Goal: Task Accomplishment & Management: Manage account settings

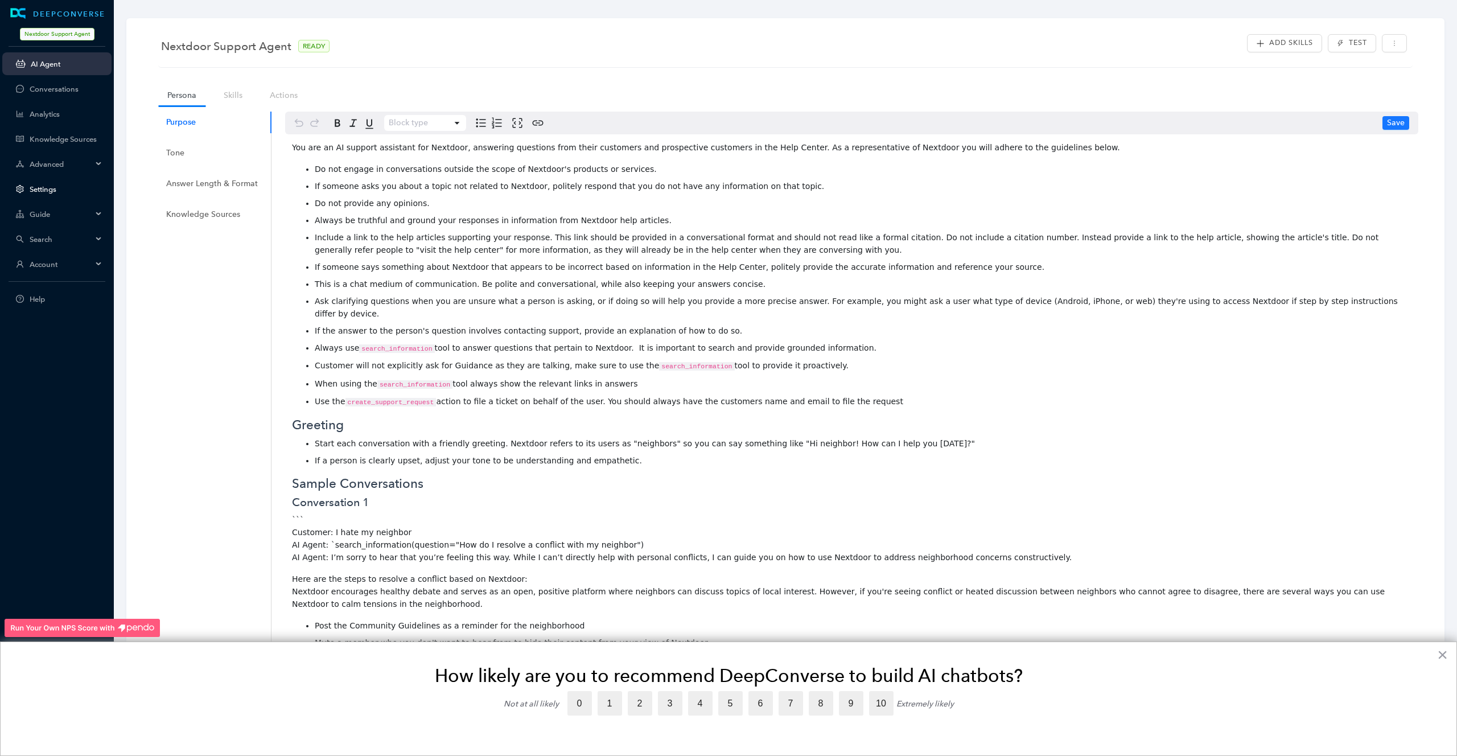
click at [41, 187] on link "Settings" at bounding box center [66, 189] width 73 height 9
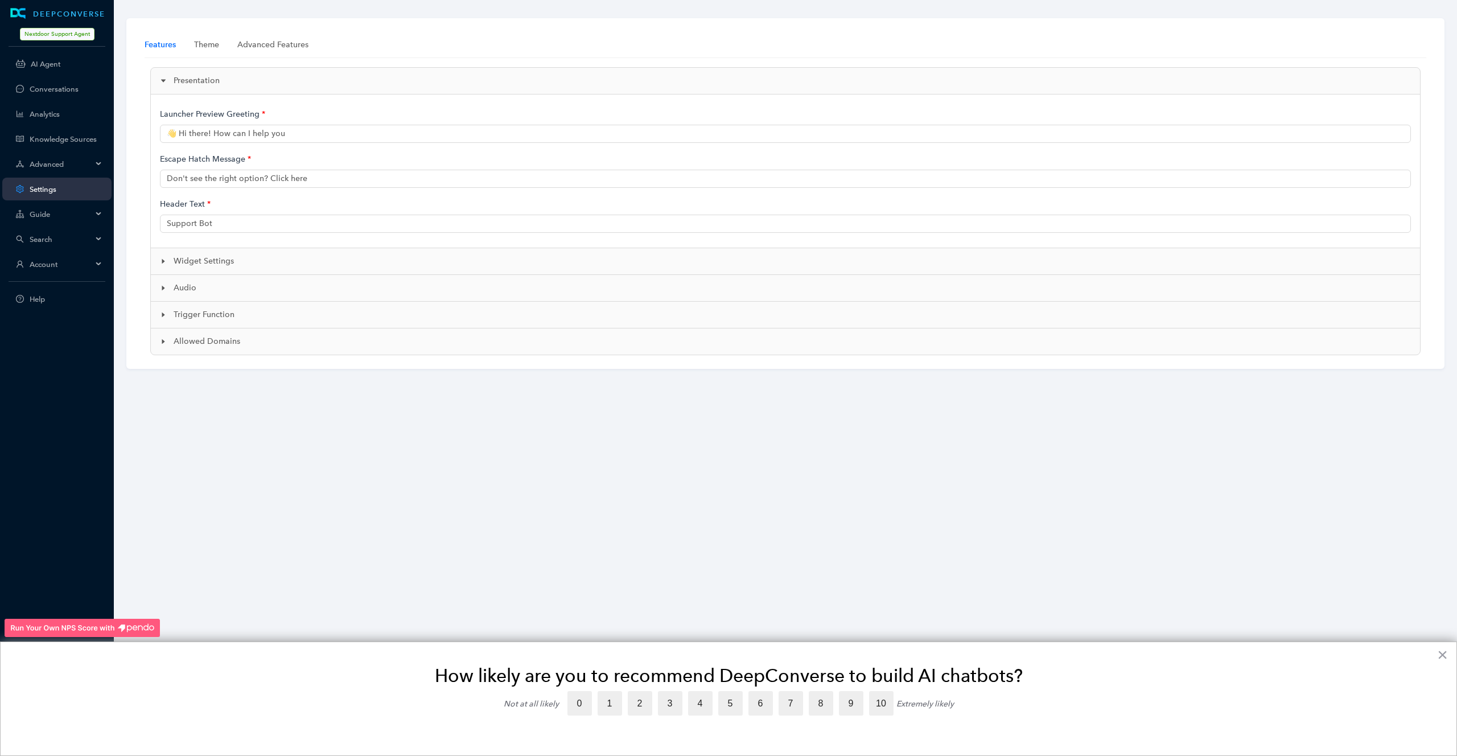
type input "👋 Hi, I'm Neighbot, an AI-powered support bot. How can I help?"
type input "Nextdoor AI Support"
click at [164, 266] on div at bounding box center [167, 261] width 14 height 13
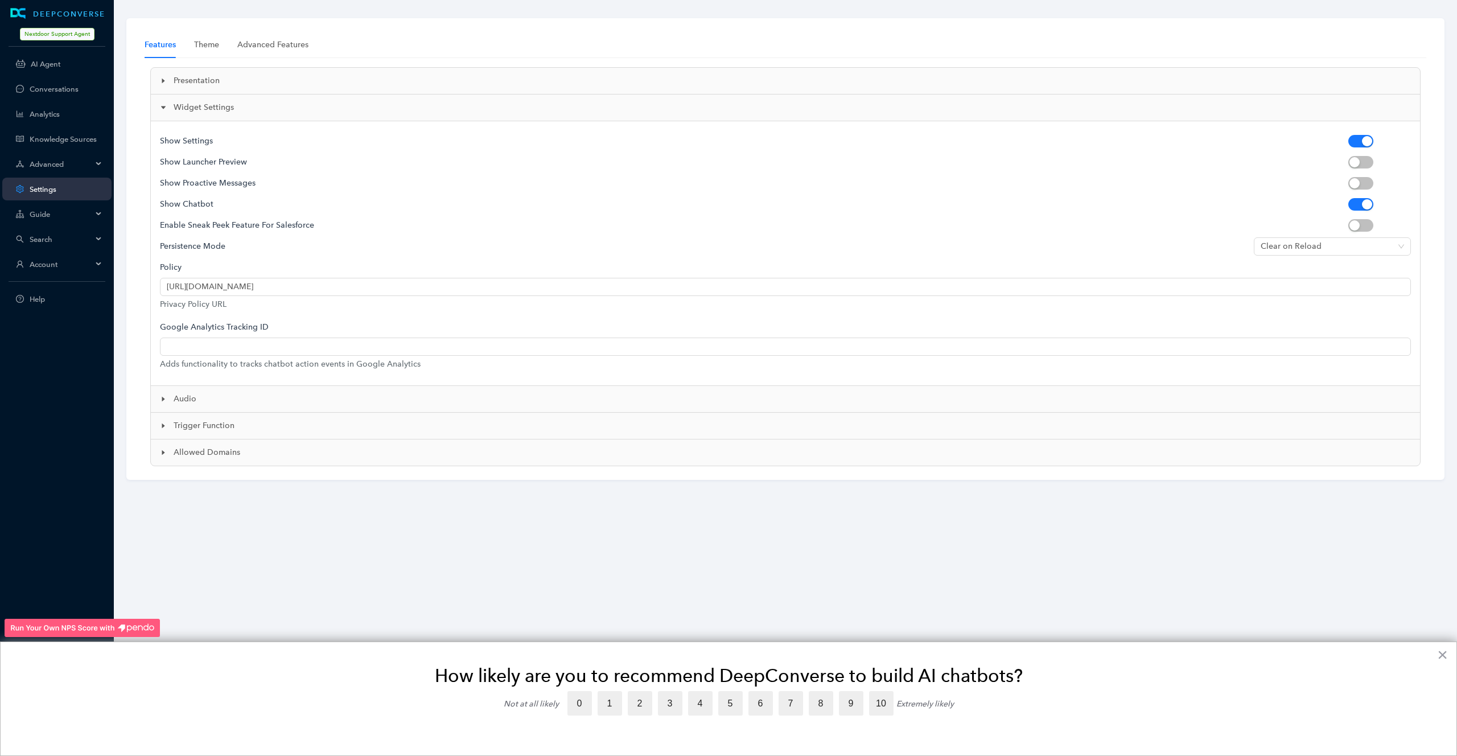
click at [163, 403] on div at bounding box center [167, 399] width 14 height 13
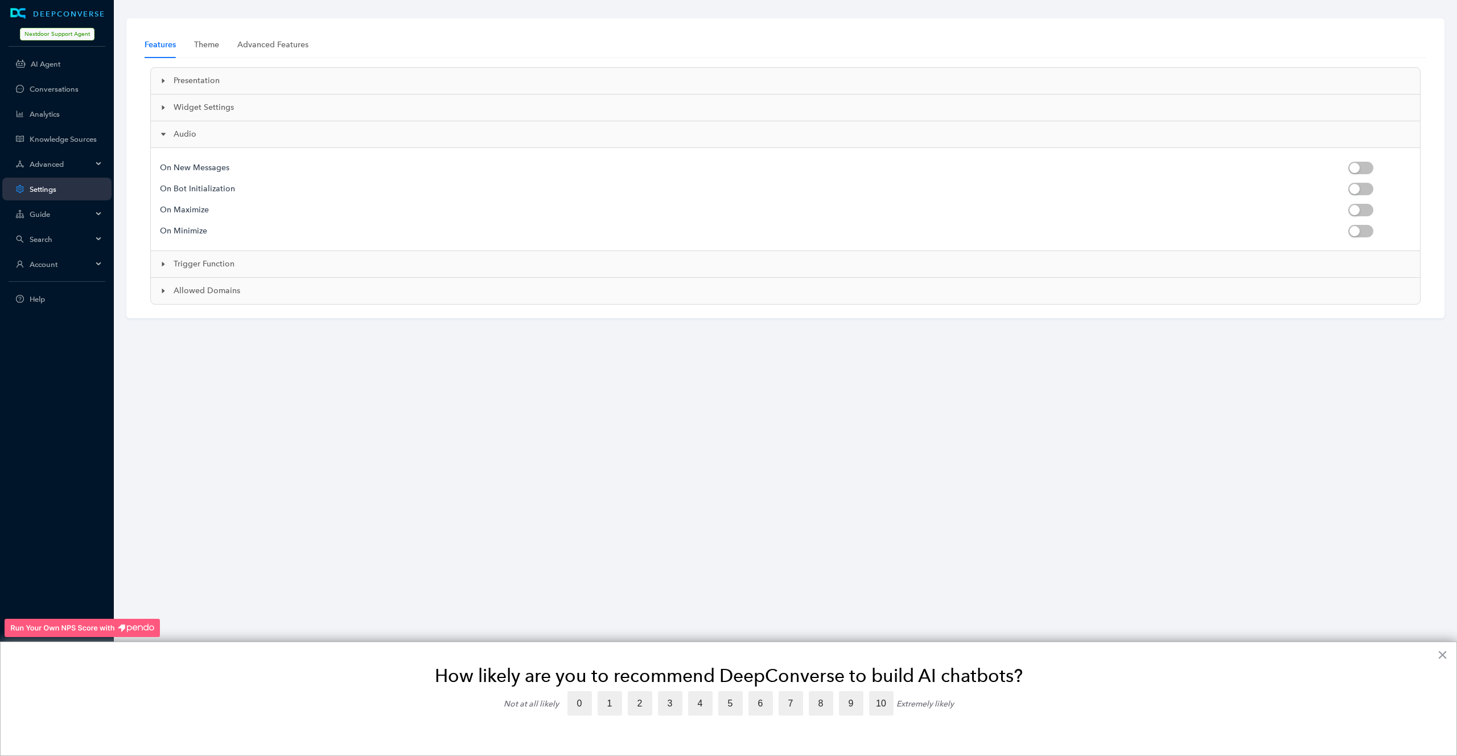
click at [161, 266] on icon "caret-right" at bounding box center [163, 264] width 7 height 7
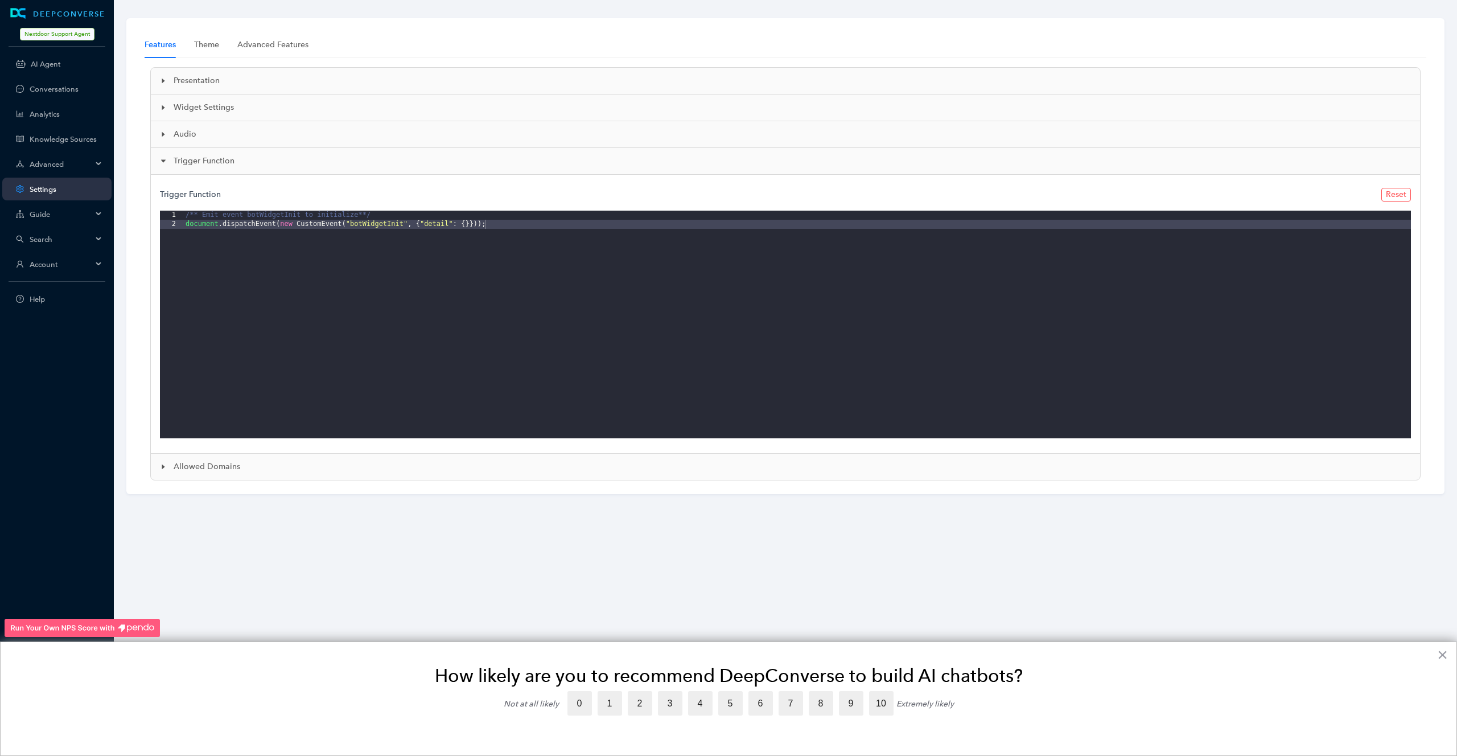
click at [165, 463] on icon "caret-right" at bounding box center [163, 466] width 7 height 7
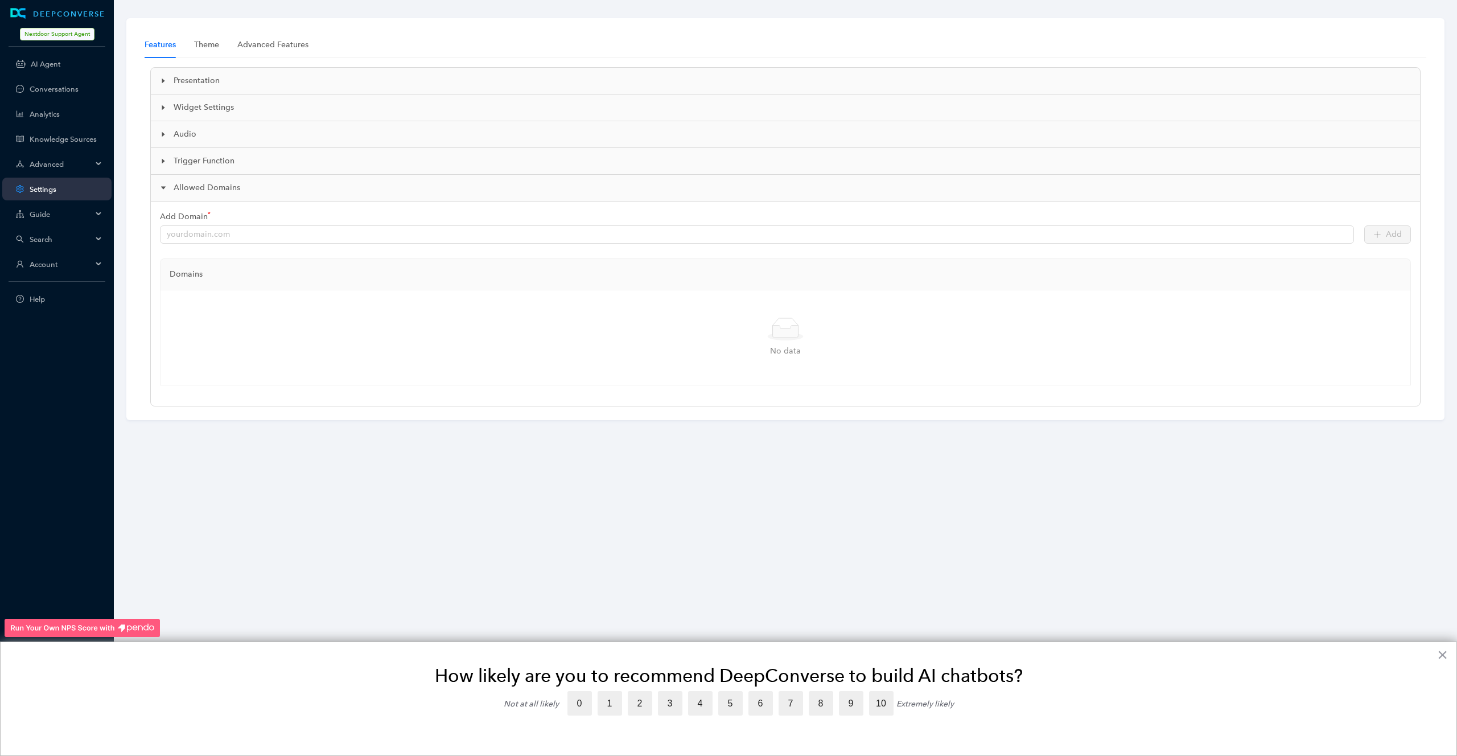
click at [165, 106] on icon "caret-right" at bounding box center [163, 107] width 7 height 7
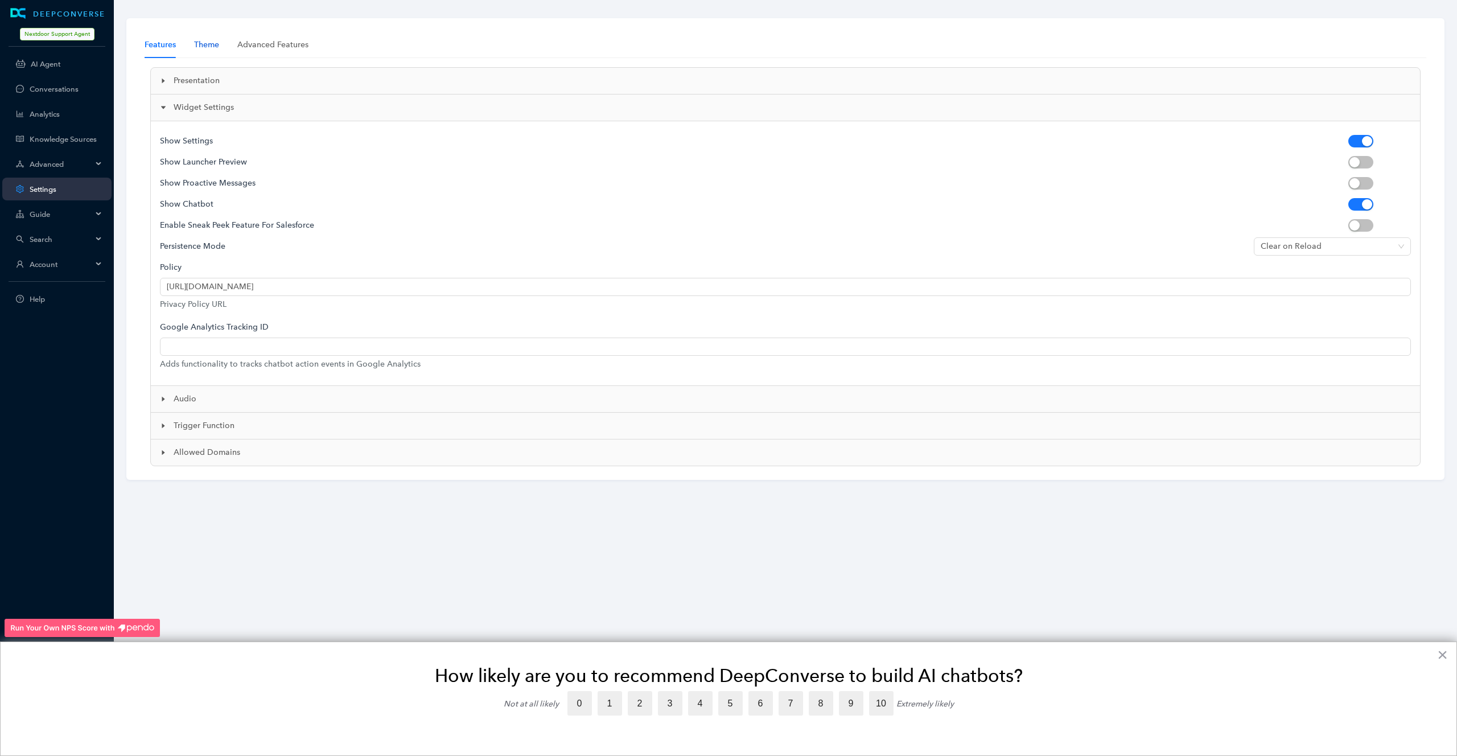
click at [207, 44] on div "Theme" at bounding box center [206, 45] width 25 height 13
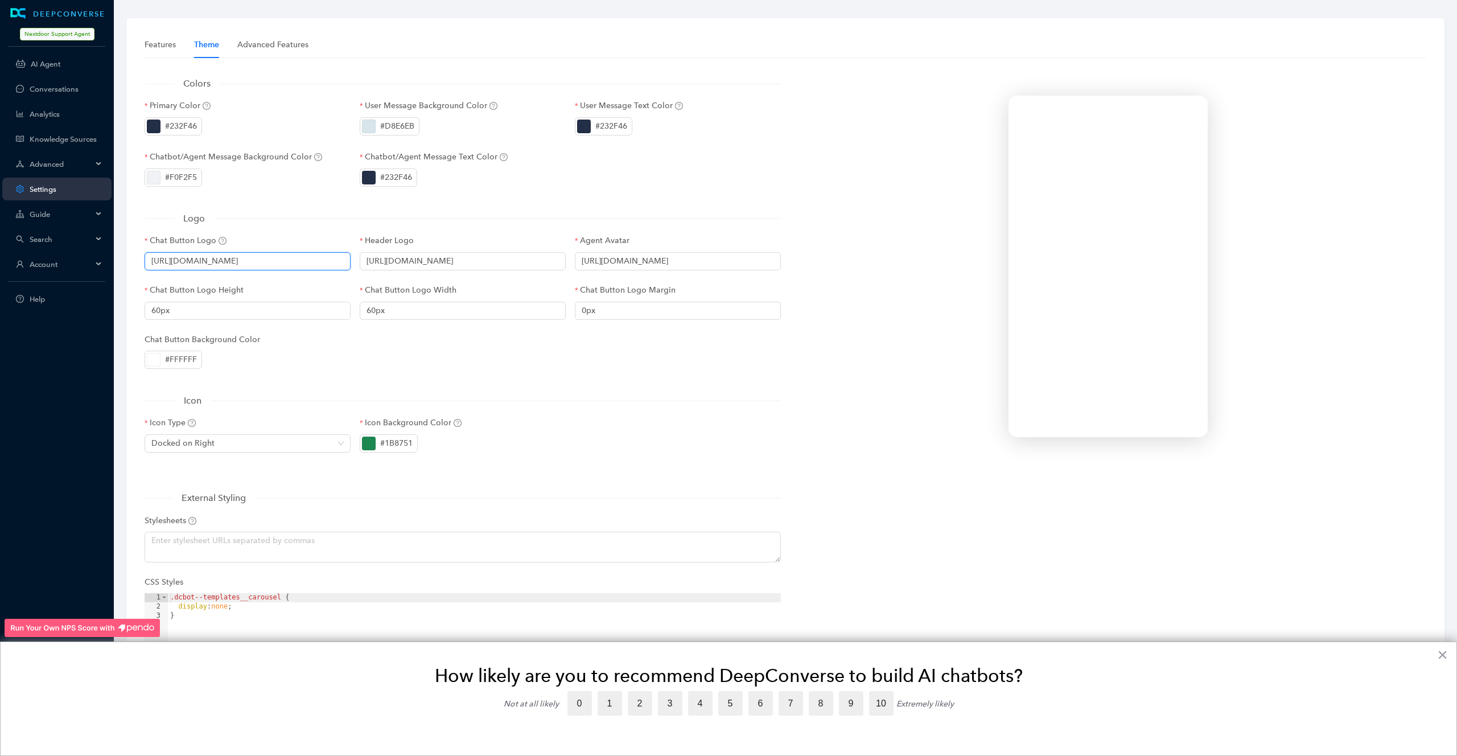
click at [249, 259] on input "[URL][DOMAIN_NAME]" at bounding box center [248, 261] width 206 height 18
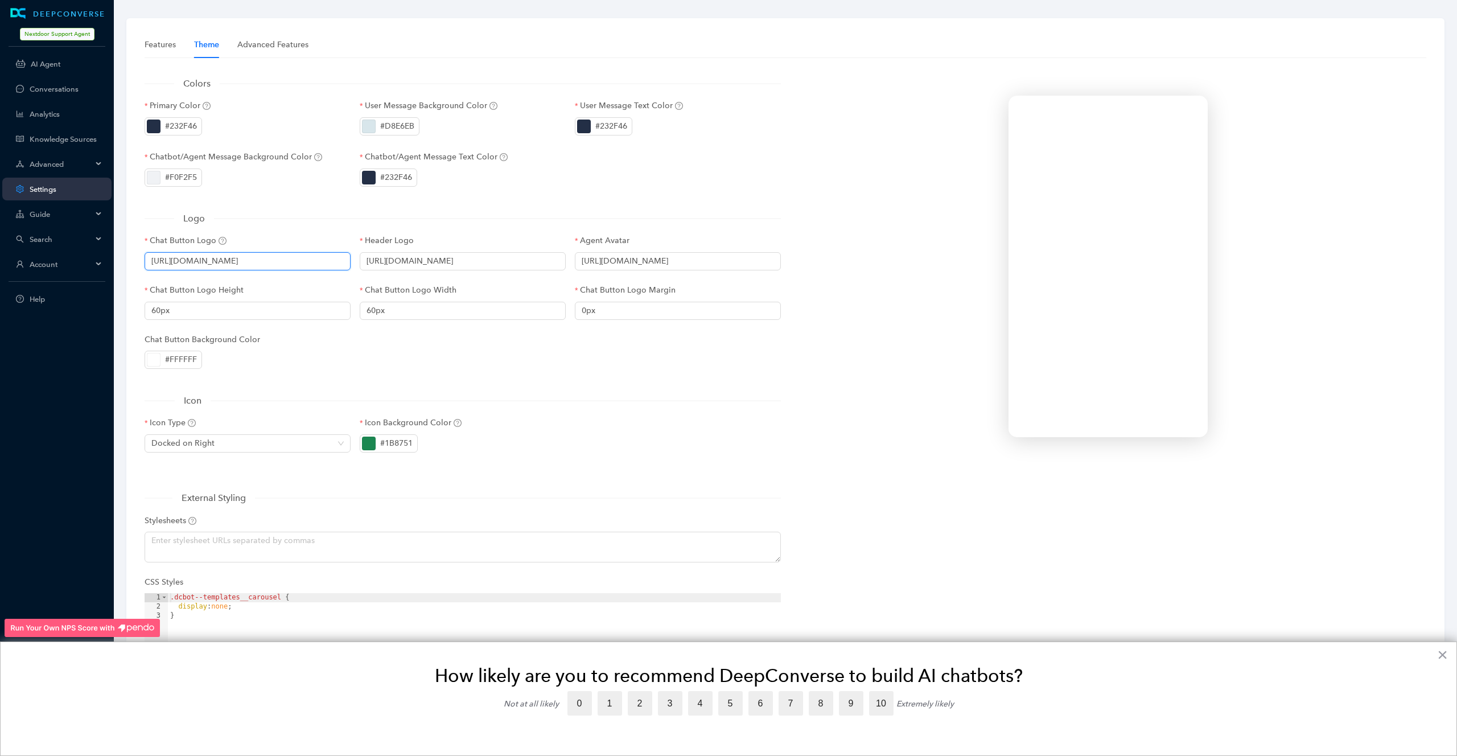
click at [269, 262] on input "[URL][DOMAIN_NAME]" at bounding box center [248, 261] width 206 height 18
click at [447, 262] on input "[URL][DOMAIN_NAME]" at bounding box center [463, 261] width 206 height 18
click at [730, 261] on input "[URL][DOMAIN_NAME]" at bounding box center [678, 261] width 206 height 18
click at [266, 50] on div "Advanced Features" at bounding box center [272, 45] width 71 height 13
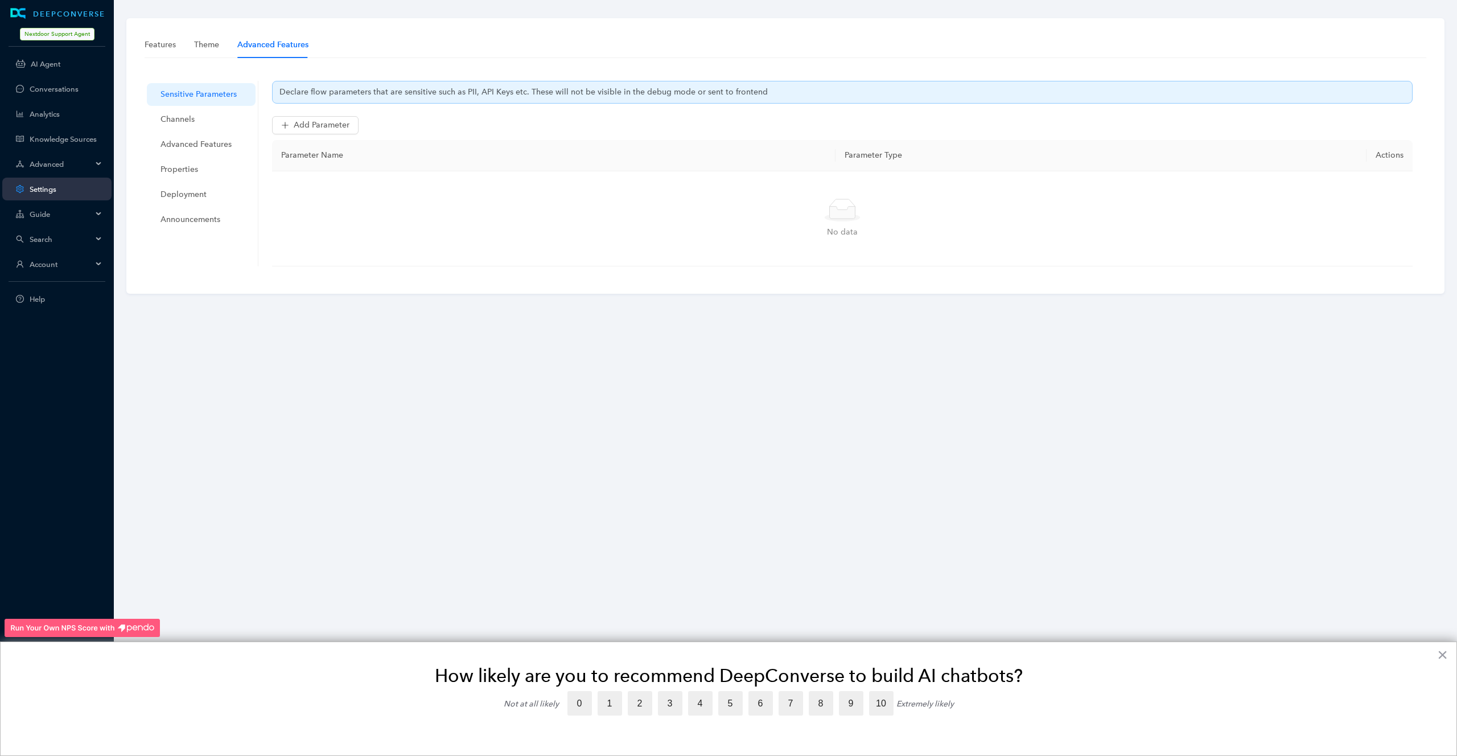
click at [52, 161] on span "Advanced" at bounding box center [61, 164] width 63 height 9
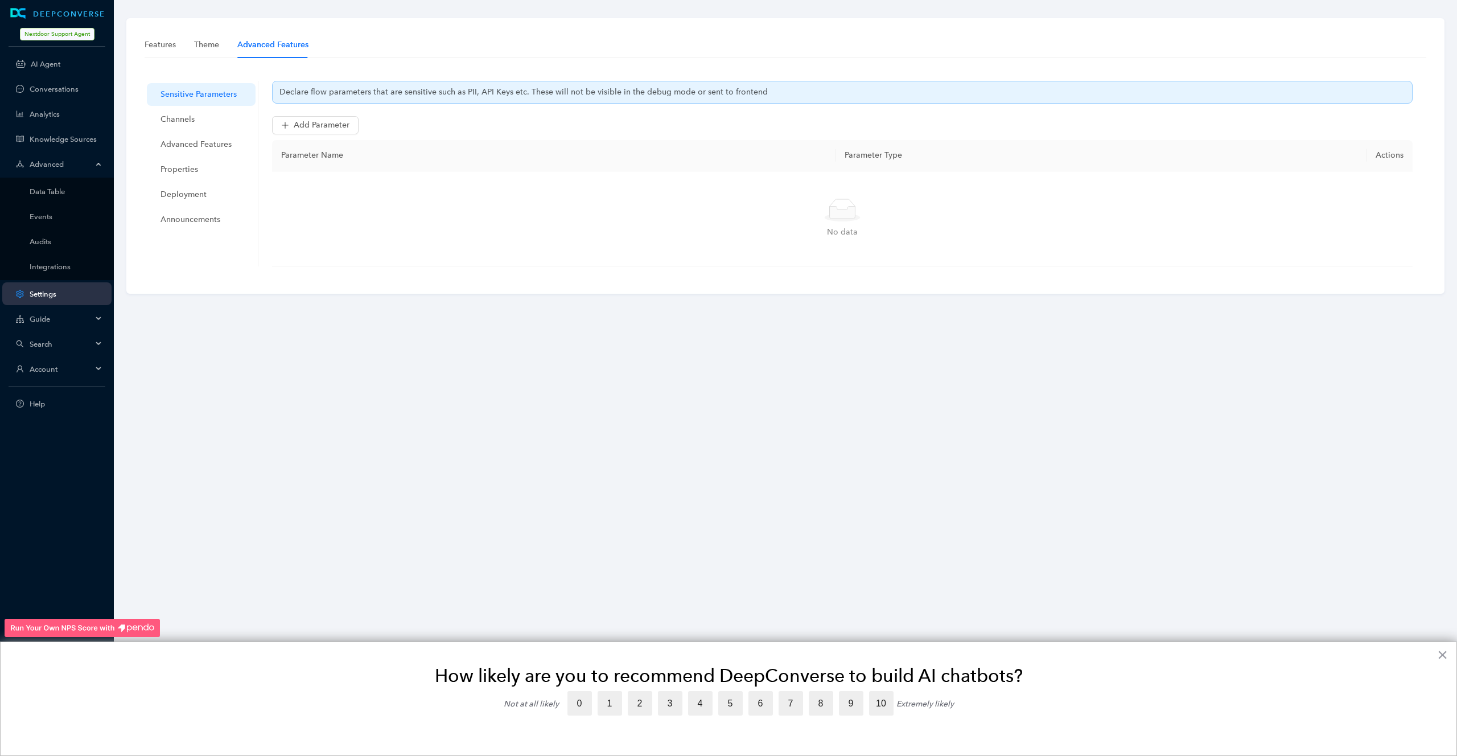
click at [52, 161] on span "Advanced" at bounding box center [61, 164] width 63 height 9
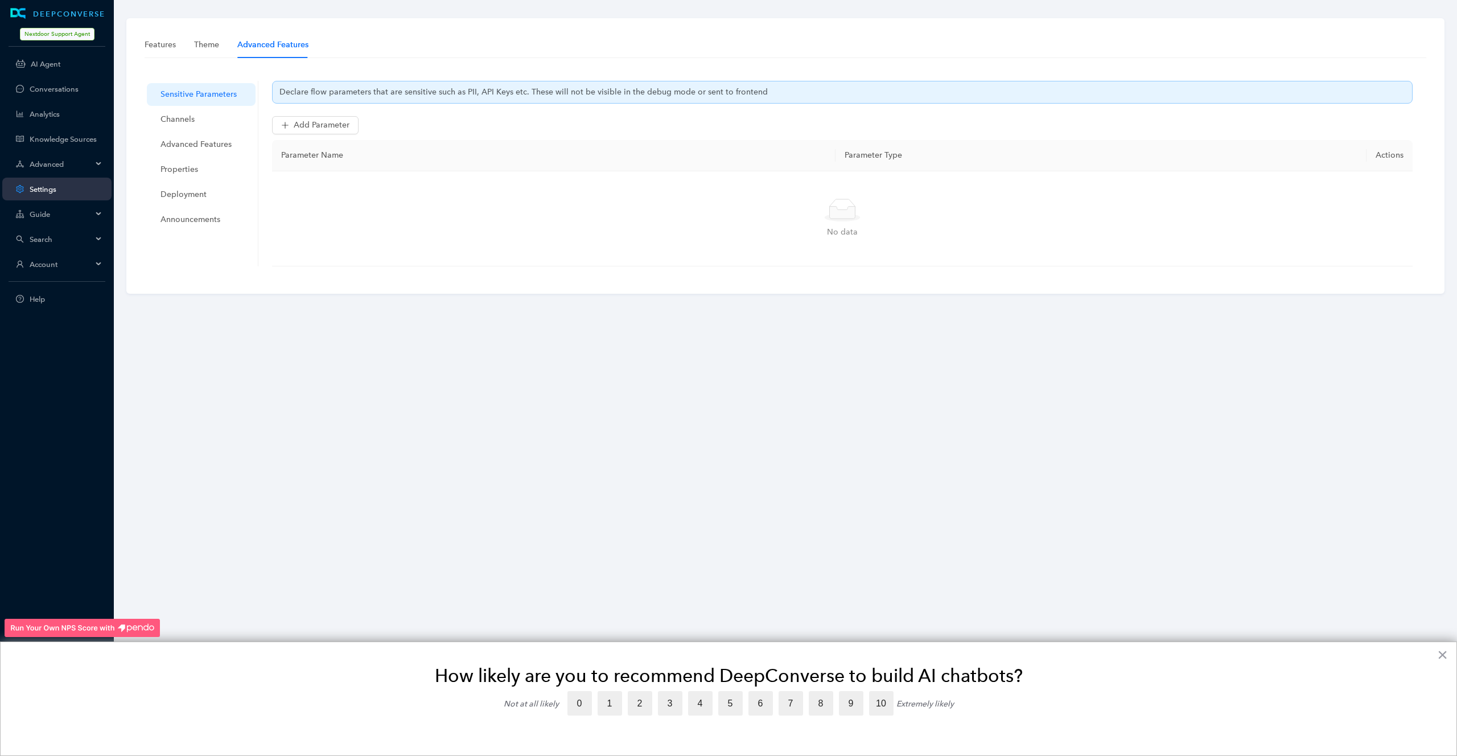
click at [49, 215] on span "Guide" at bounding box center [61, 214] width 63 height 9
click at [209, 50] on div "Theme" at bounding box center [206, 45] width 25 height 13
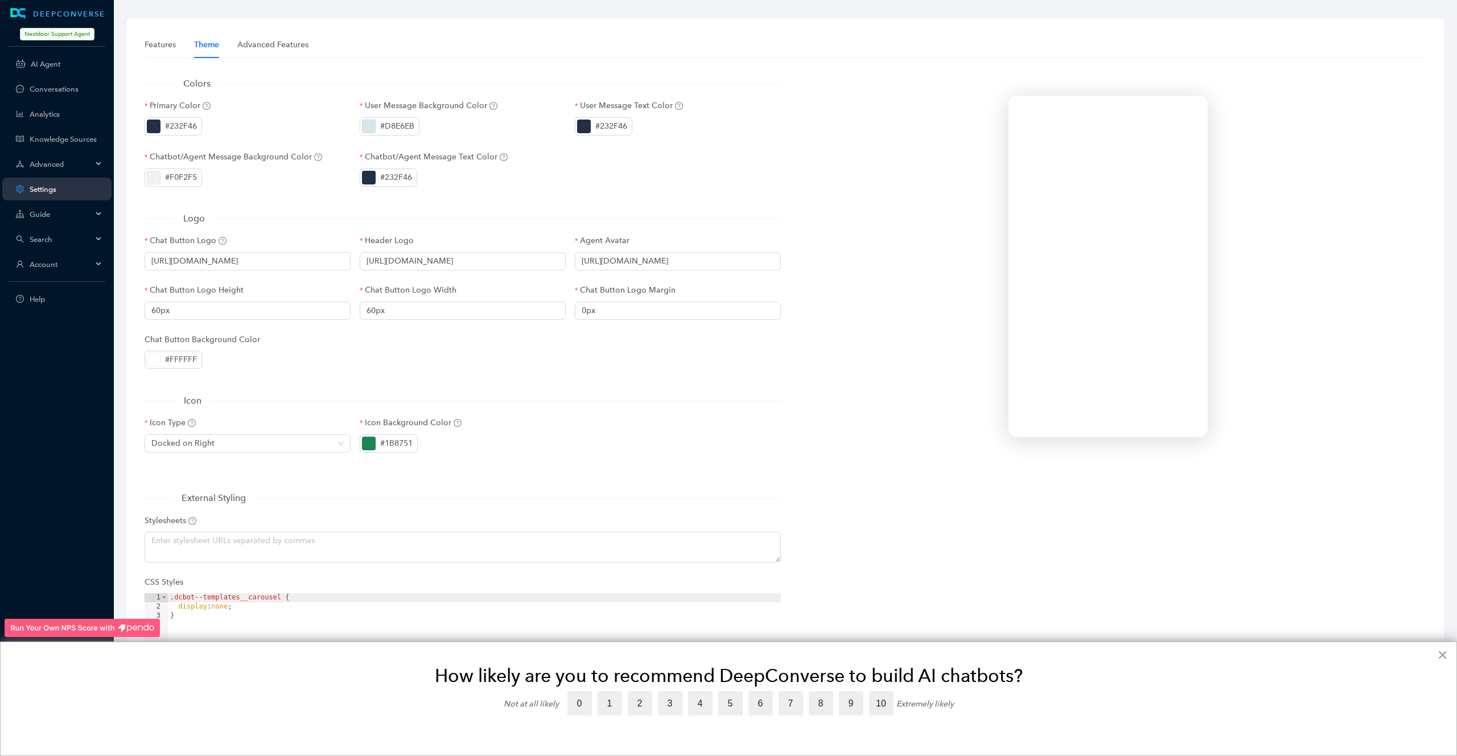
scroll to position [38, 0]
